Goal: Task Accomplishment & Management: Manage account settings

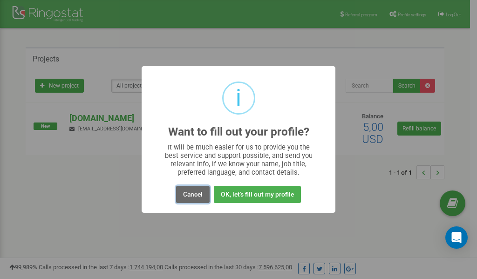
click at [189, 194] on button "Cancel" at bounding box center [193, 194] width 34 height 17
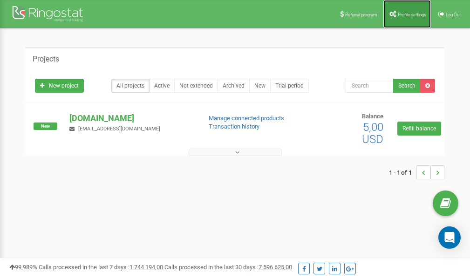
click at [408, 11] on link "Profile settings" at bounding box center [406, 14] width 47 height 28
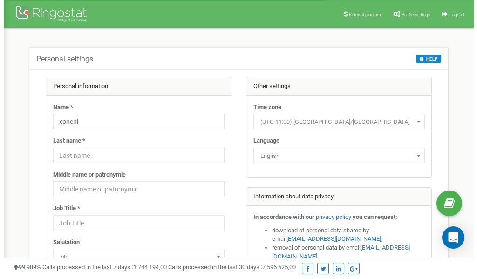
scroll to position [47, 0]
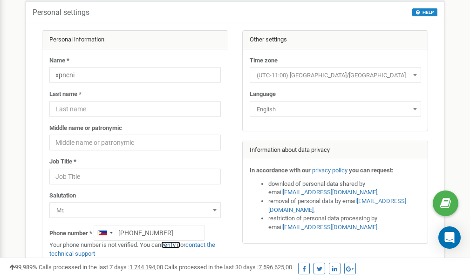
click at [176, 244] on link "verify it" at bounding box center [170, 244] width 19 height 7
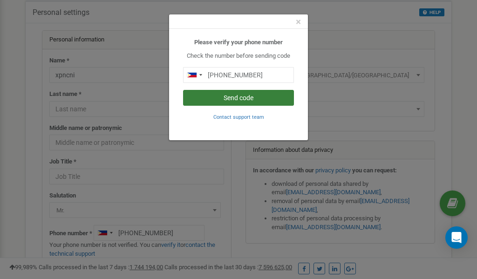
click at [234, 97] on button "Send code" at bounding box center [238, 98] width 111 height 16
